Goal: Information Seeking & Learning: Learn about a topic

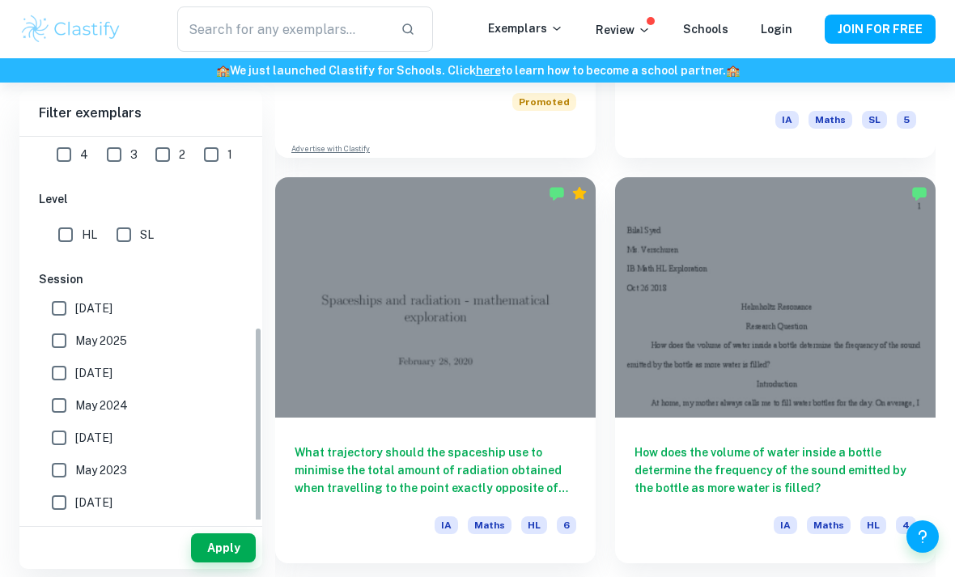
scroll to position [424, 0]
click at [127, 241] on input "SL" at bounding box center [124, 235] width 32 height 32
checkbox input "true"
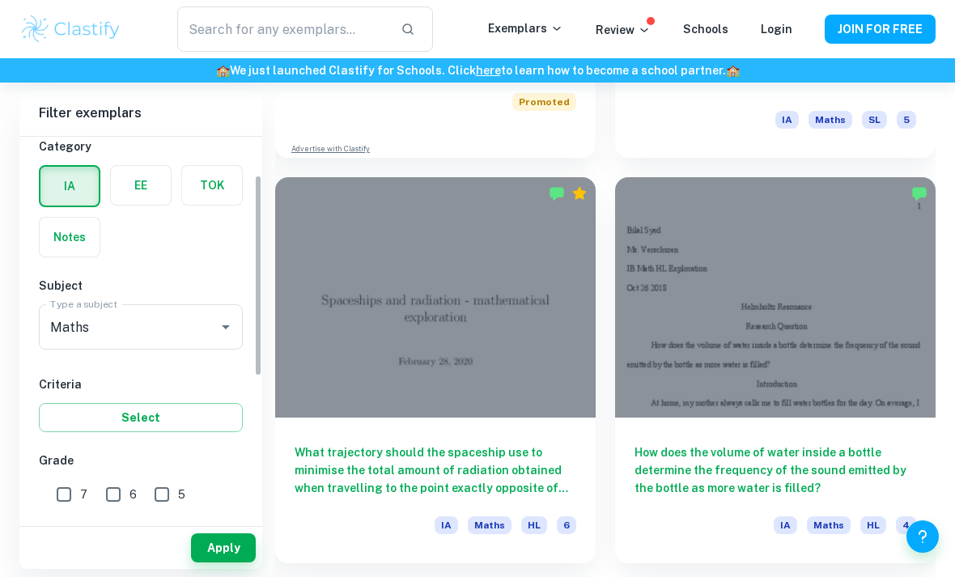
scroll to position [109, 0]
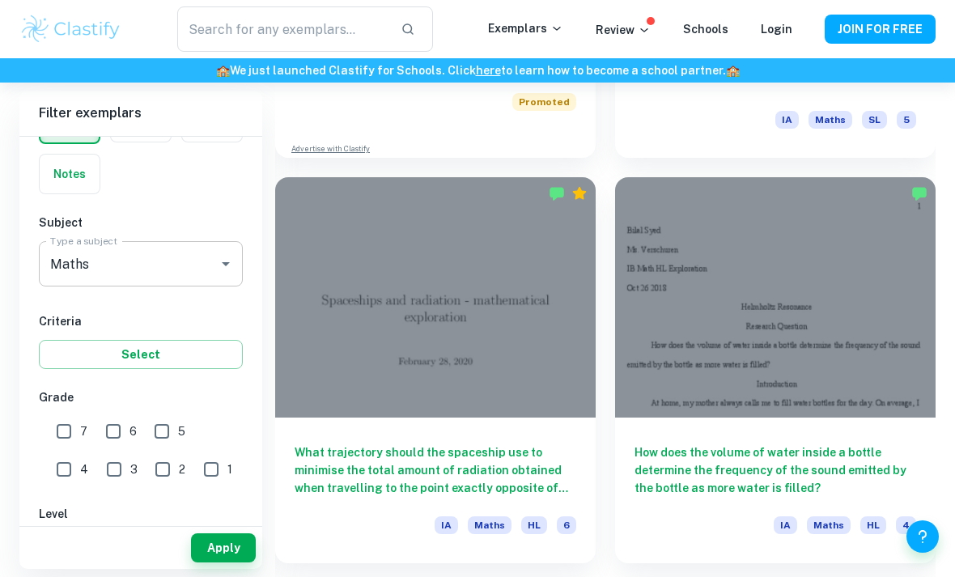
click at [151, 247] on div "Maths Type a subject" at bounding box center [141, 263] width 204 height 45
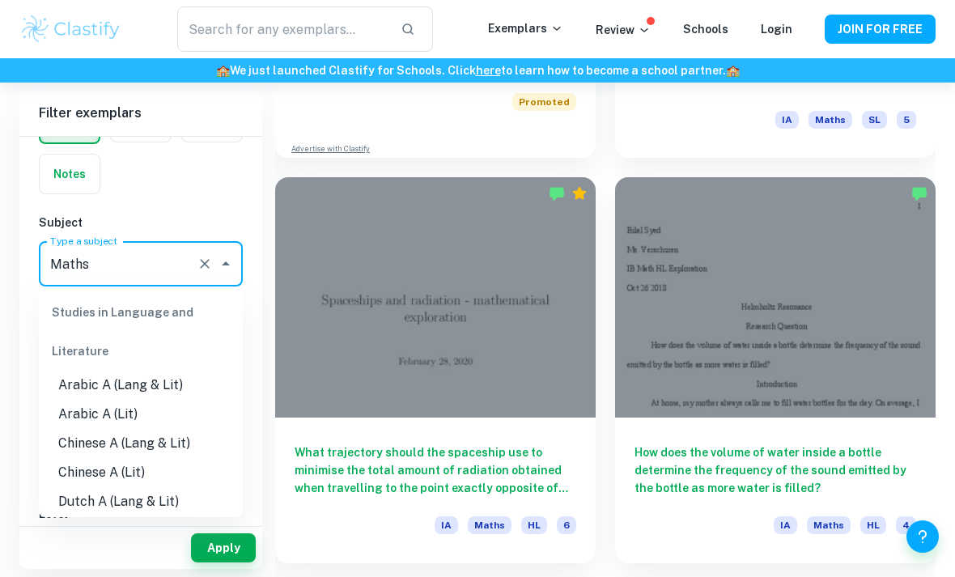
scroll to position [1999, 0]
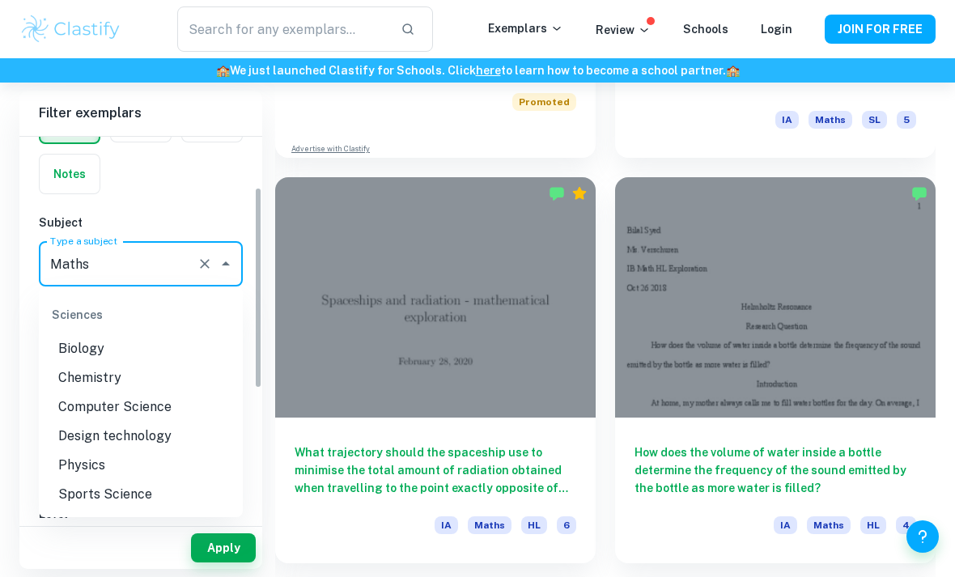
click at [128, 266] on input "Maths" at bounding box center [118, 264] width 144 height 31
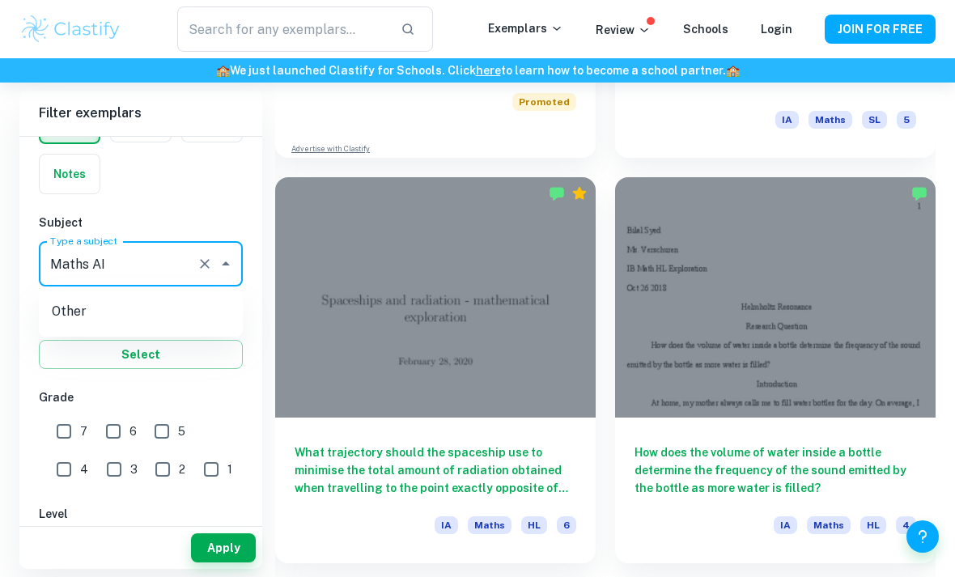
type input "Maths AI"
click at [214, 563] on button "Apply" at bounding box center [223, 548] width 65 height 29
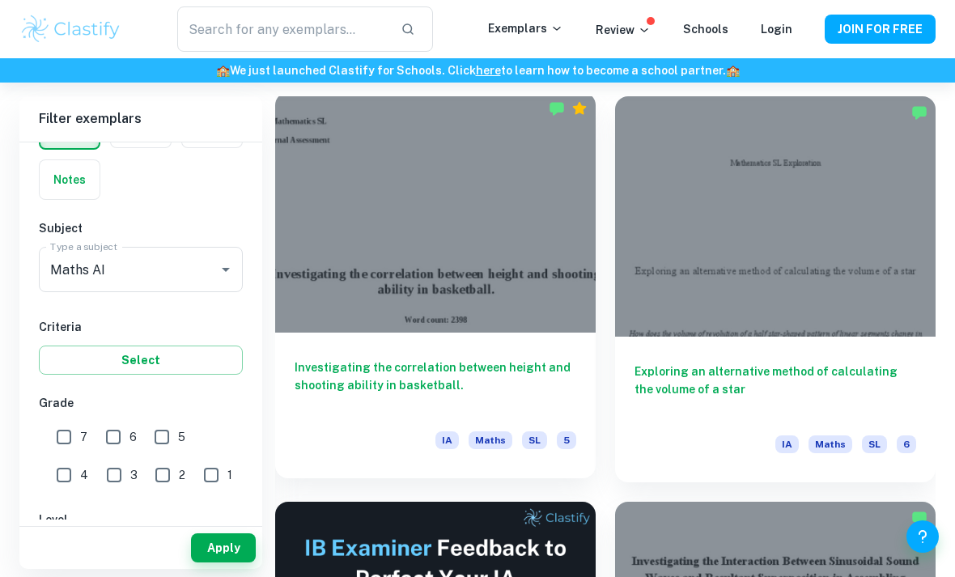
scroll to position [479, 0]
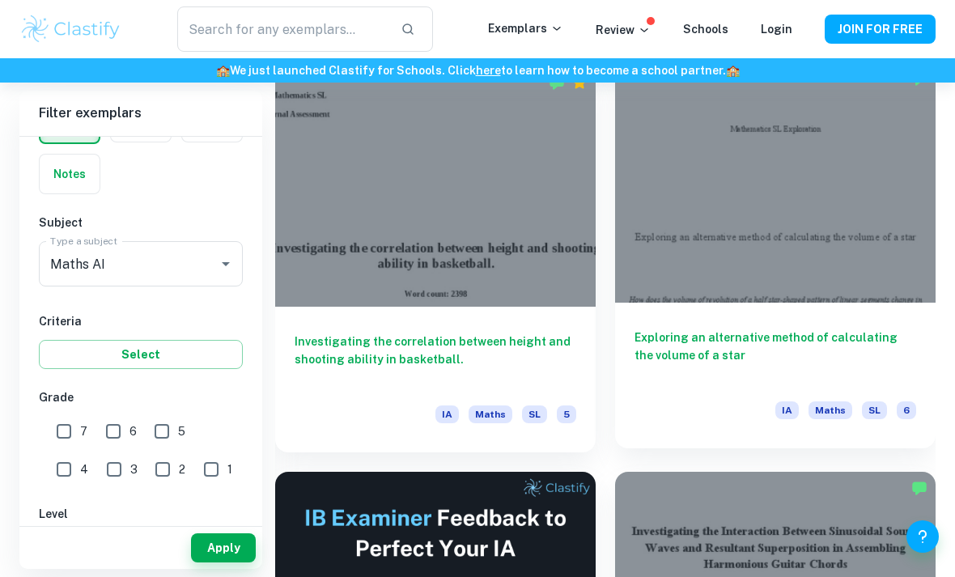
click at [796, 202] on div at bounding box center [775, 182] width 321 height 240
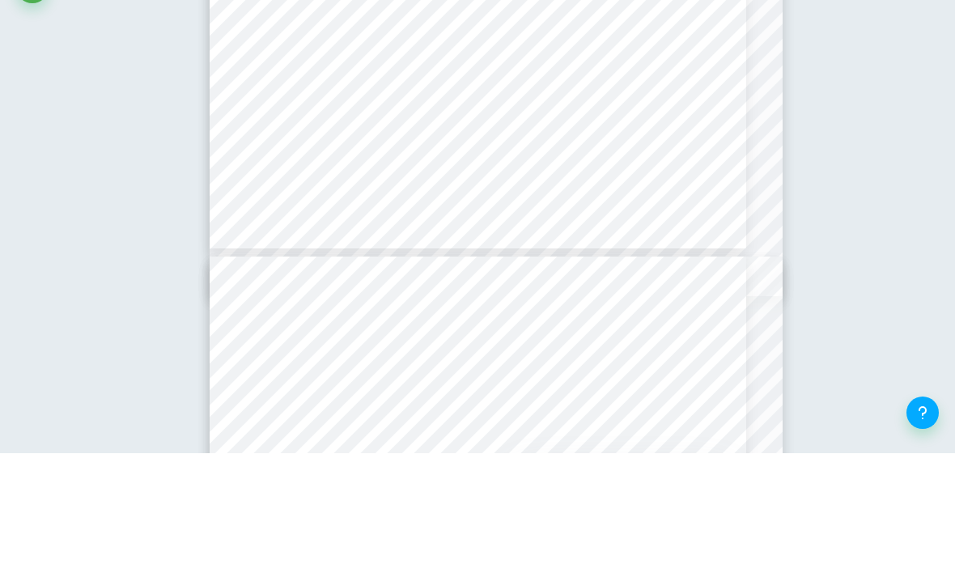
scroll to position [2155, 0]
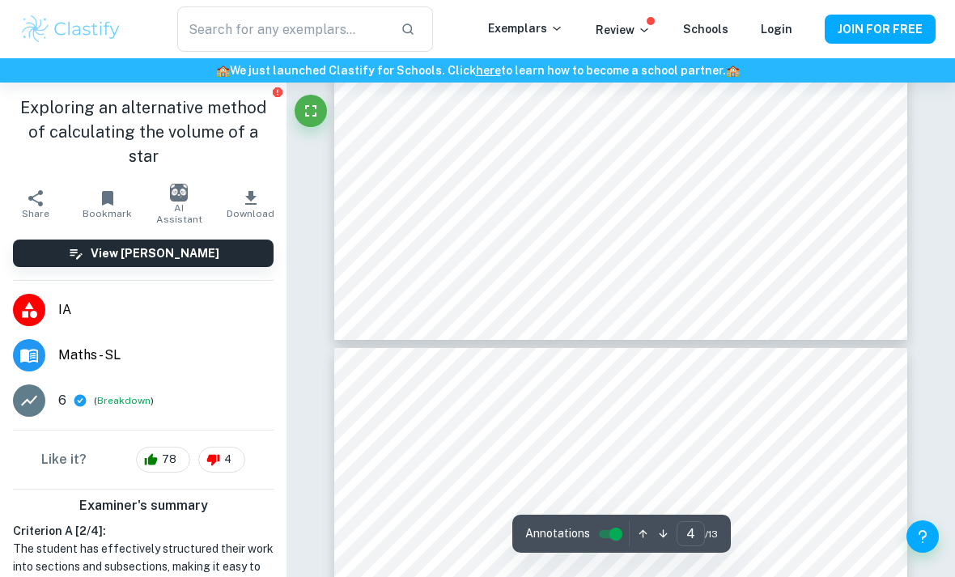
type input "3"
